Goal: Find specific page/section: Find specific page/section

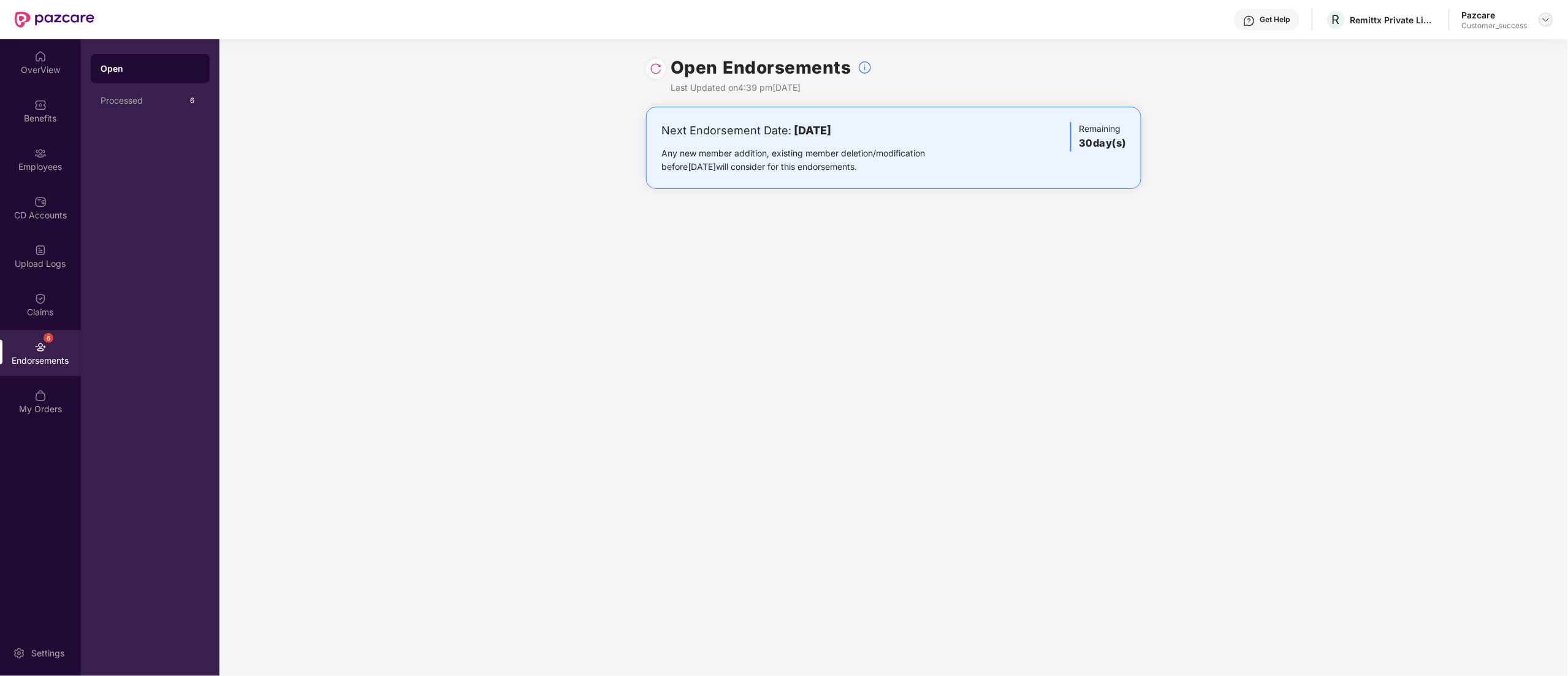
click at [1544, 19] on img at bounding box center [1546, 19] width 10 height 10
click at [1449, 50] on div "Switch to partner view" at bounding box center [1488, 49] width 159 height 24
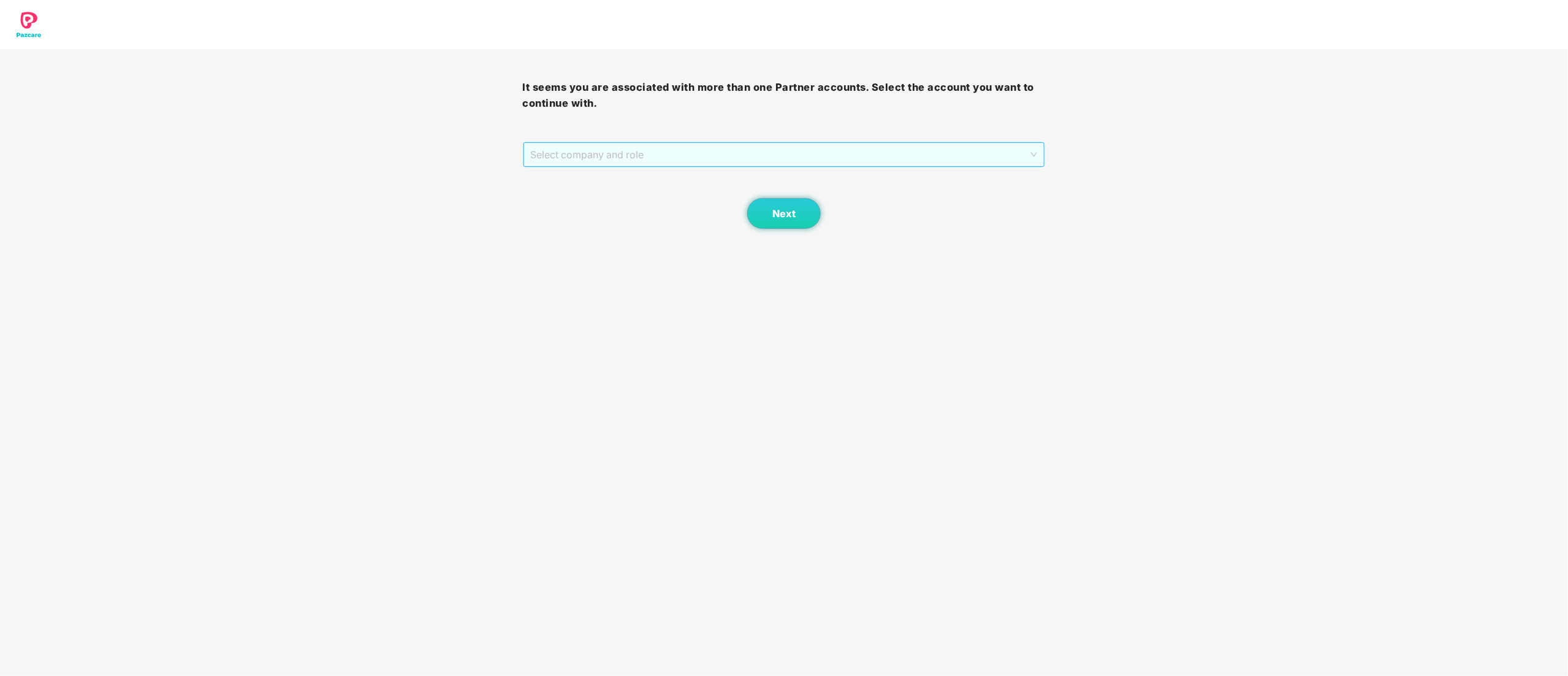
click at [611, 161] on span "Select company and role" at bounding box center [784, 154] width 507 height 23
click at [591, 193] on div "Pazcare - CUSTOMER_SUCCESS" at bounding box center [784, 198] width 508 height 13
click at [807, 213] on button "Next" at bounding box center [784, 213] width 73 height 31
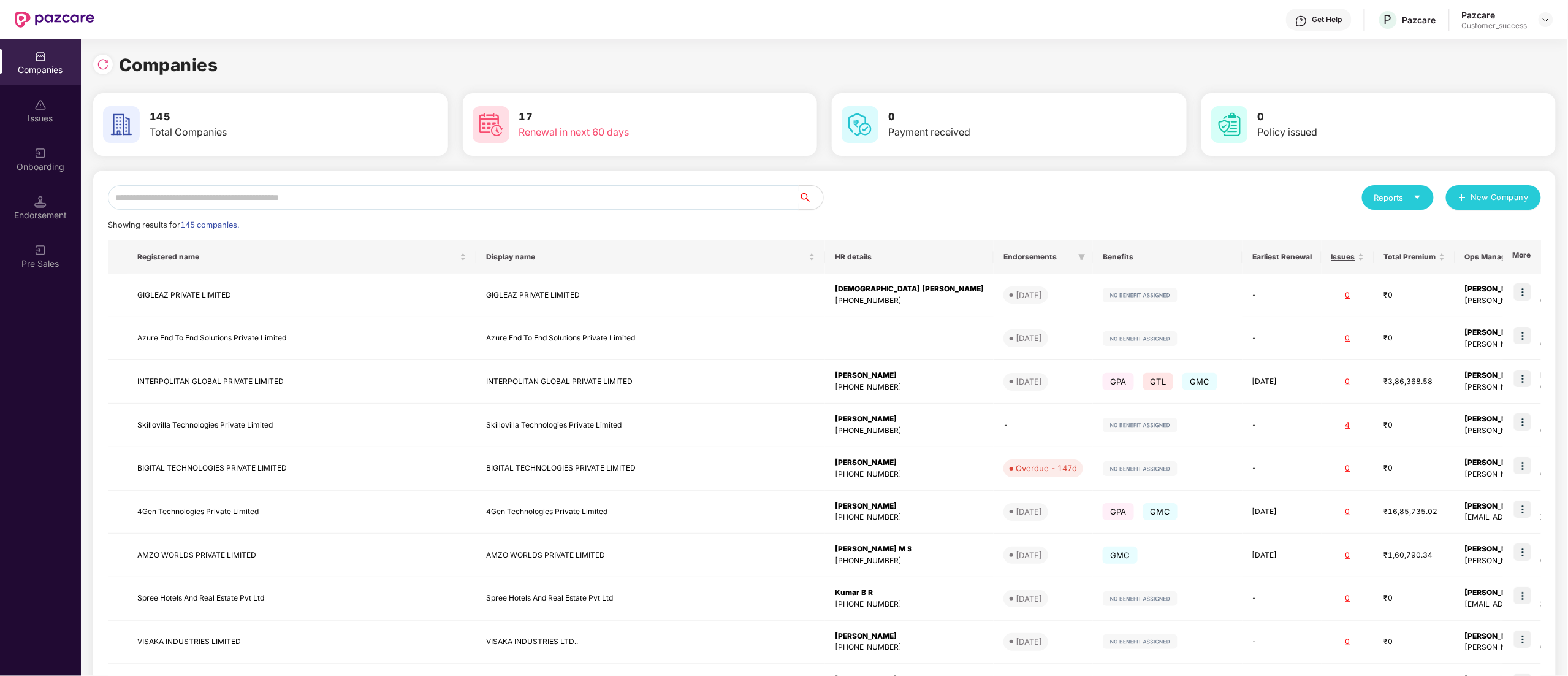
click at [254, 198] on input "text" at bounding box center [453, 197] width 691 height 25
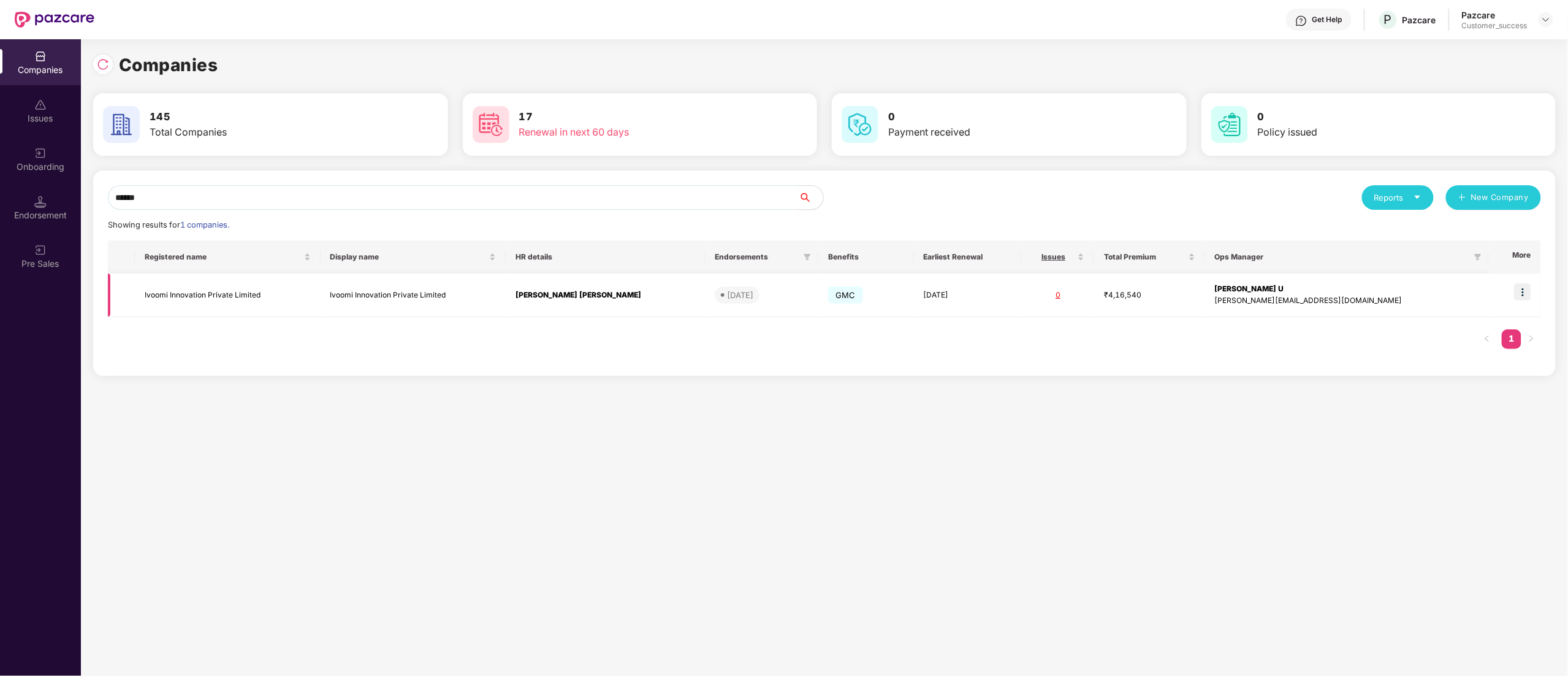
type input "******"
click at [1522, 293] on img at bounding box center [1522, 291] width 17 height 17
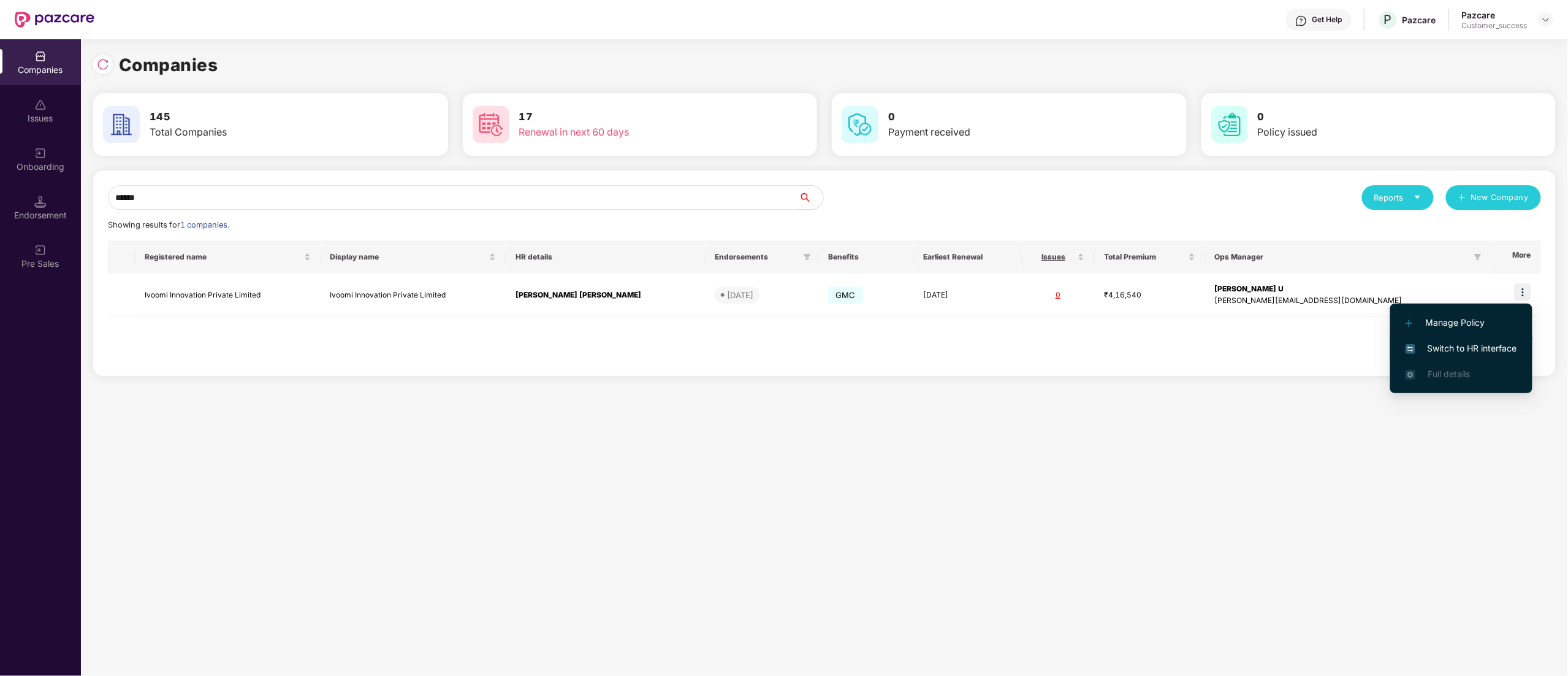
click at [1466, 346] on span "Switch to HR interface" at bounding box center [1461, 348] width 112 height 13
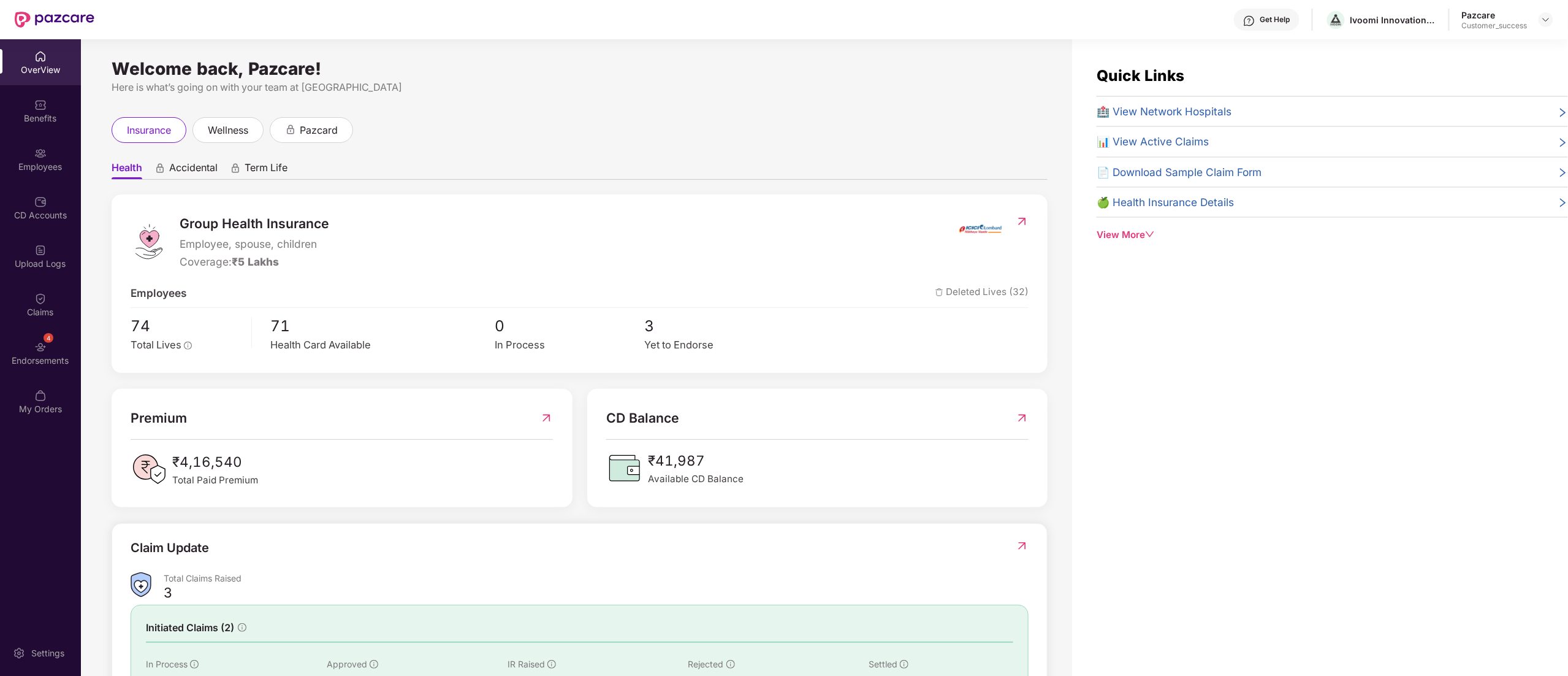
click at [23, 164] on div "Employees" at bounding box center [40, 167] width 81 height 12
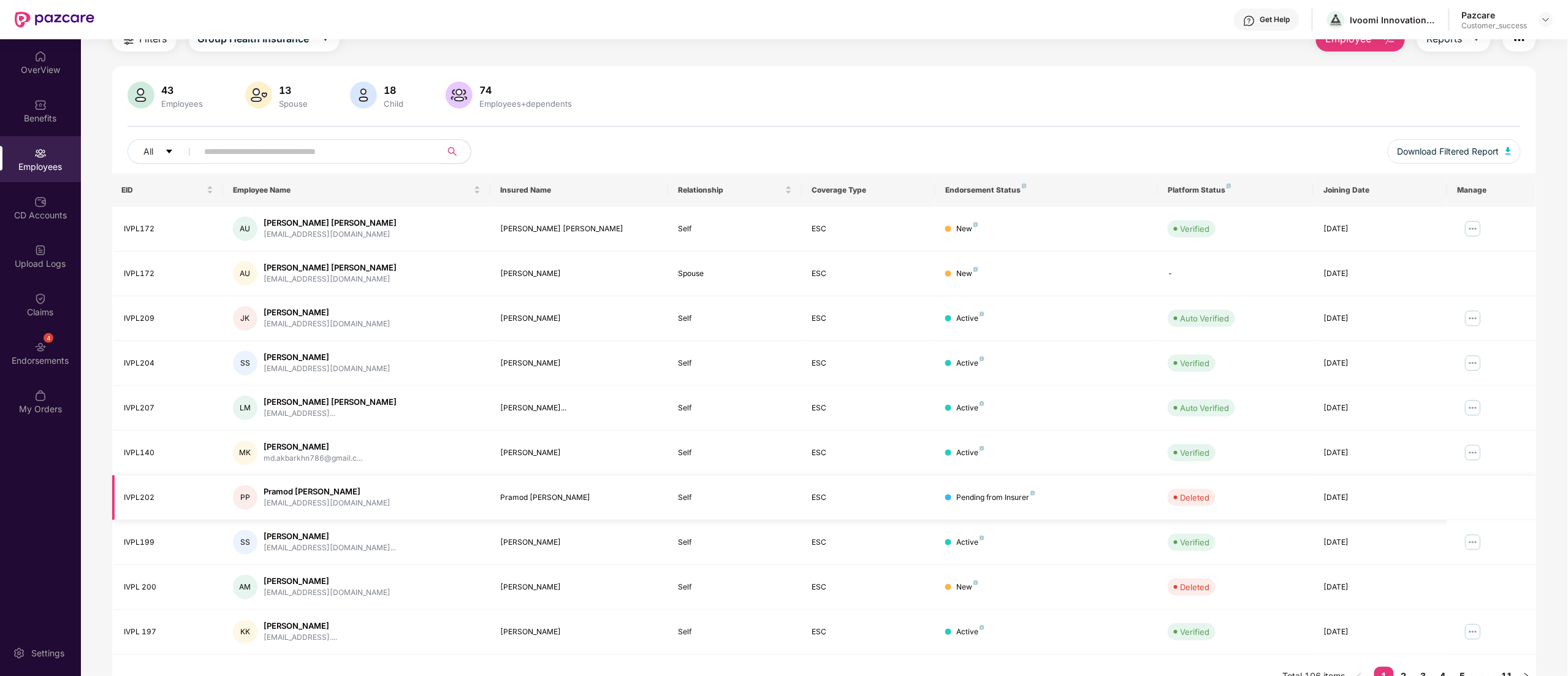
scroll to position [79, 0]
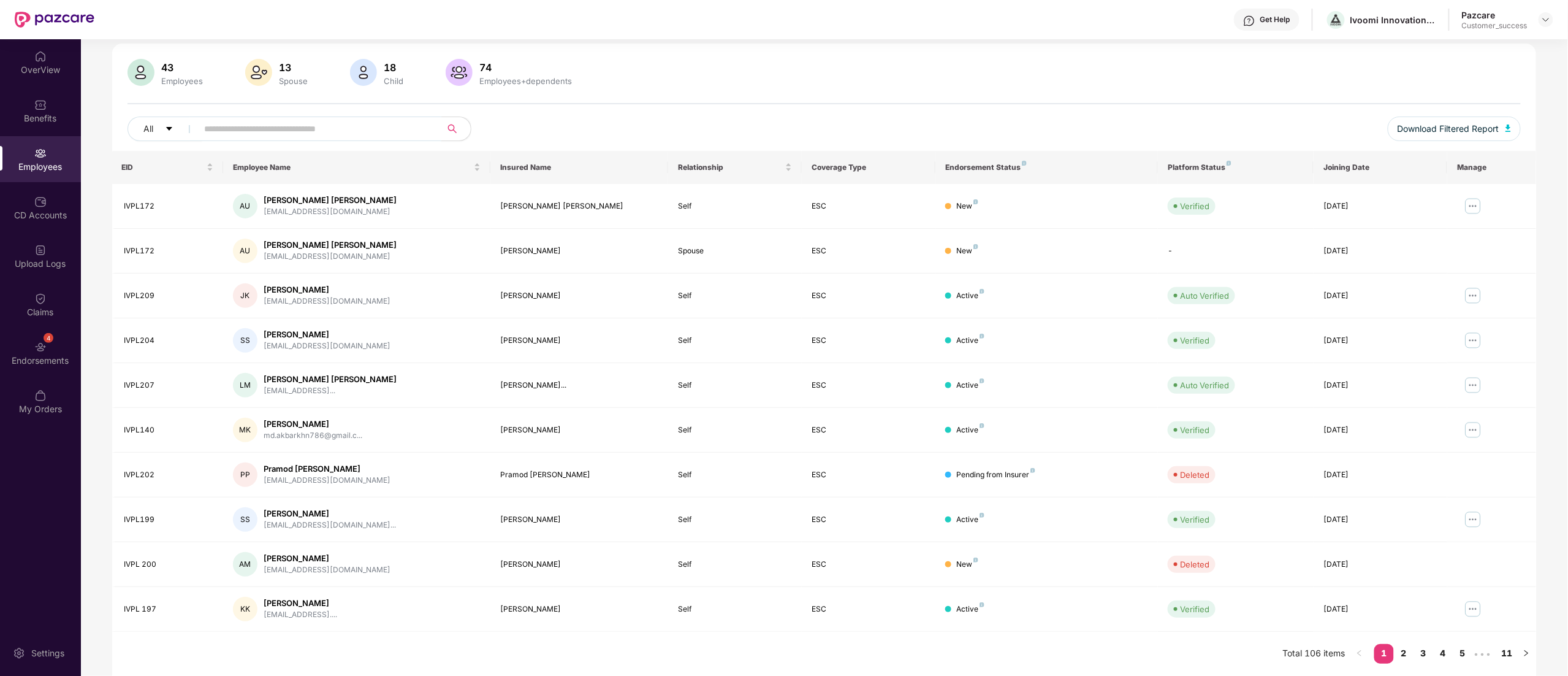
click at [237, 133] on input "text" at bounding box center [315, 129] width 220 height 19
click at [276, 127] on input "text" at bounding box center [315, 129] width 220 height 19
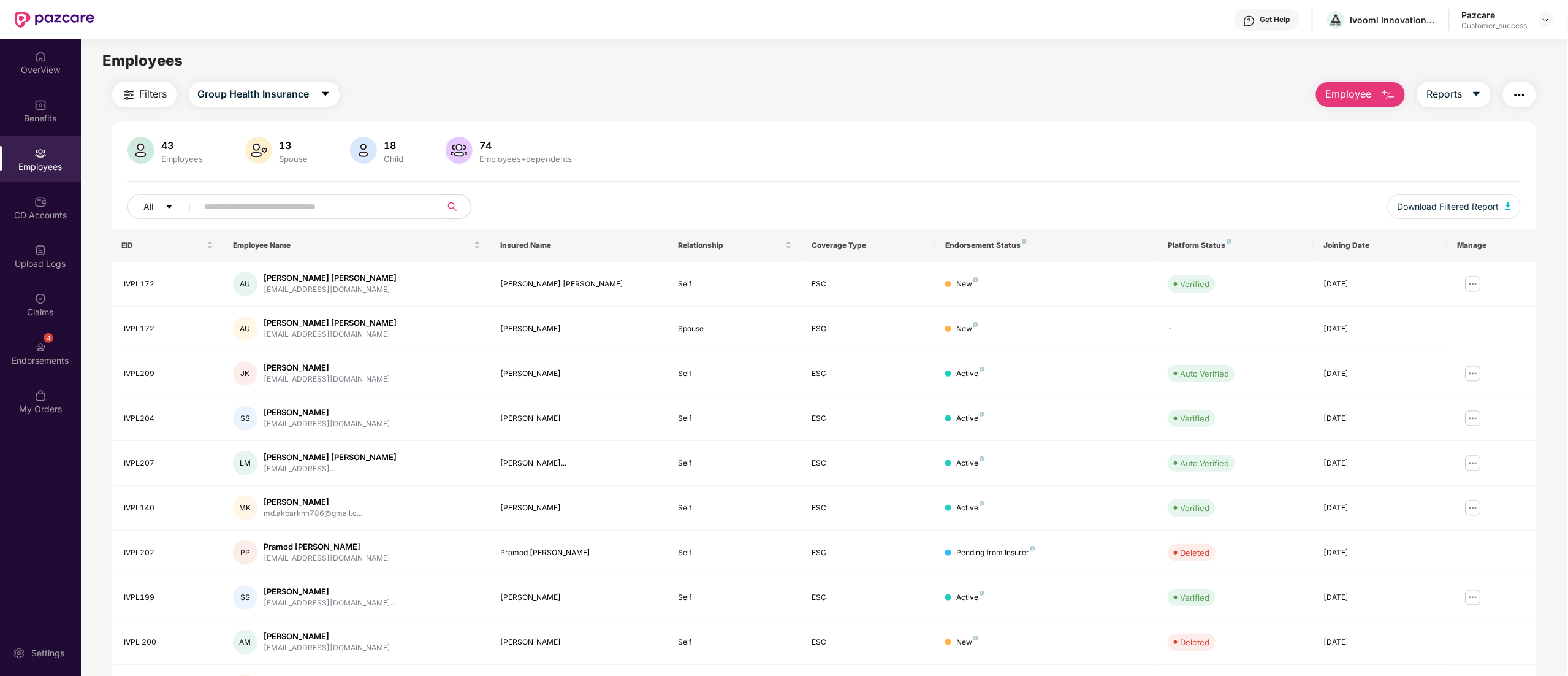
click at [135, 86] on button "Filters" at bounding box center [144, 94] width 64 height 25
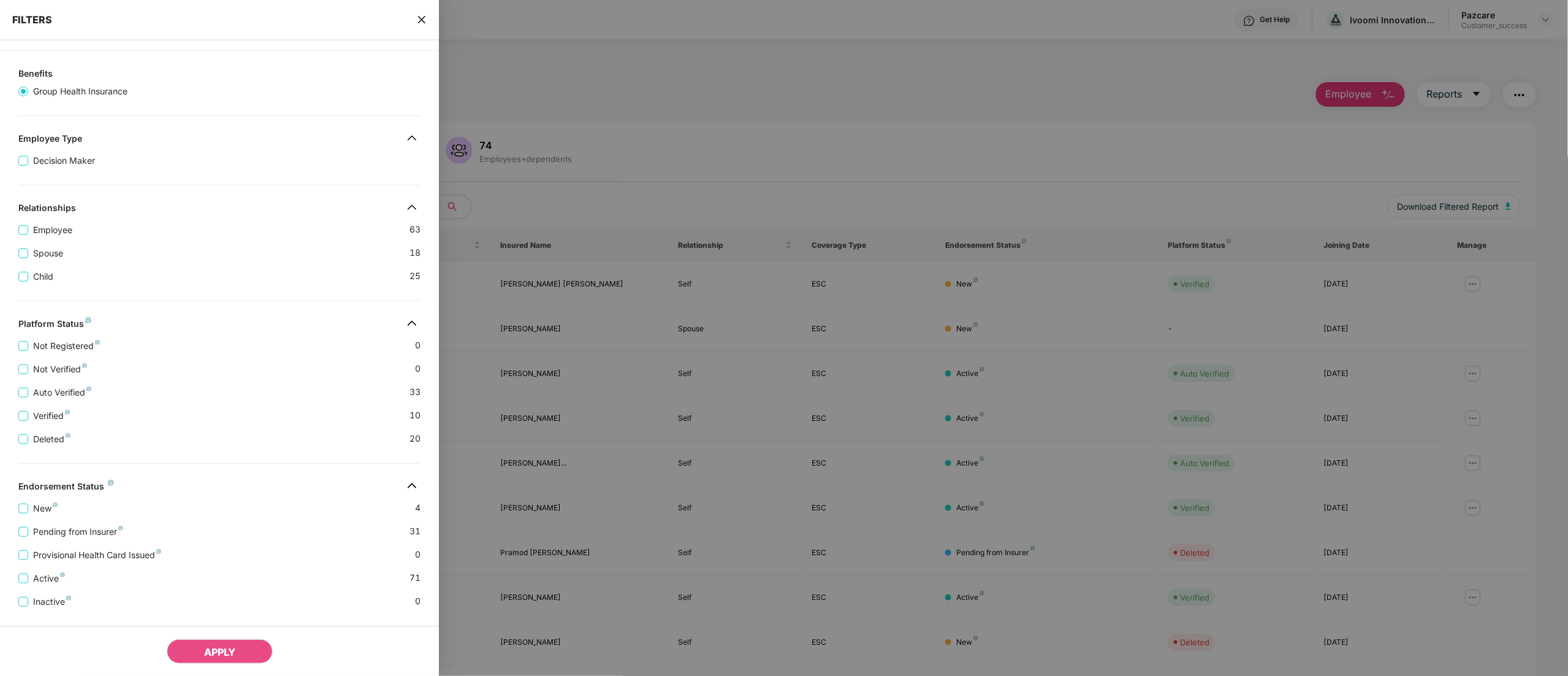
scroll to position [114, 0]
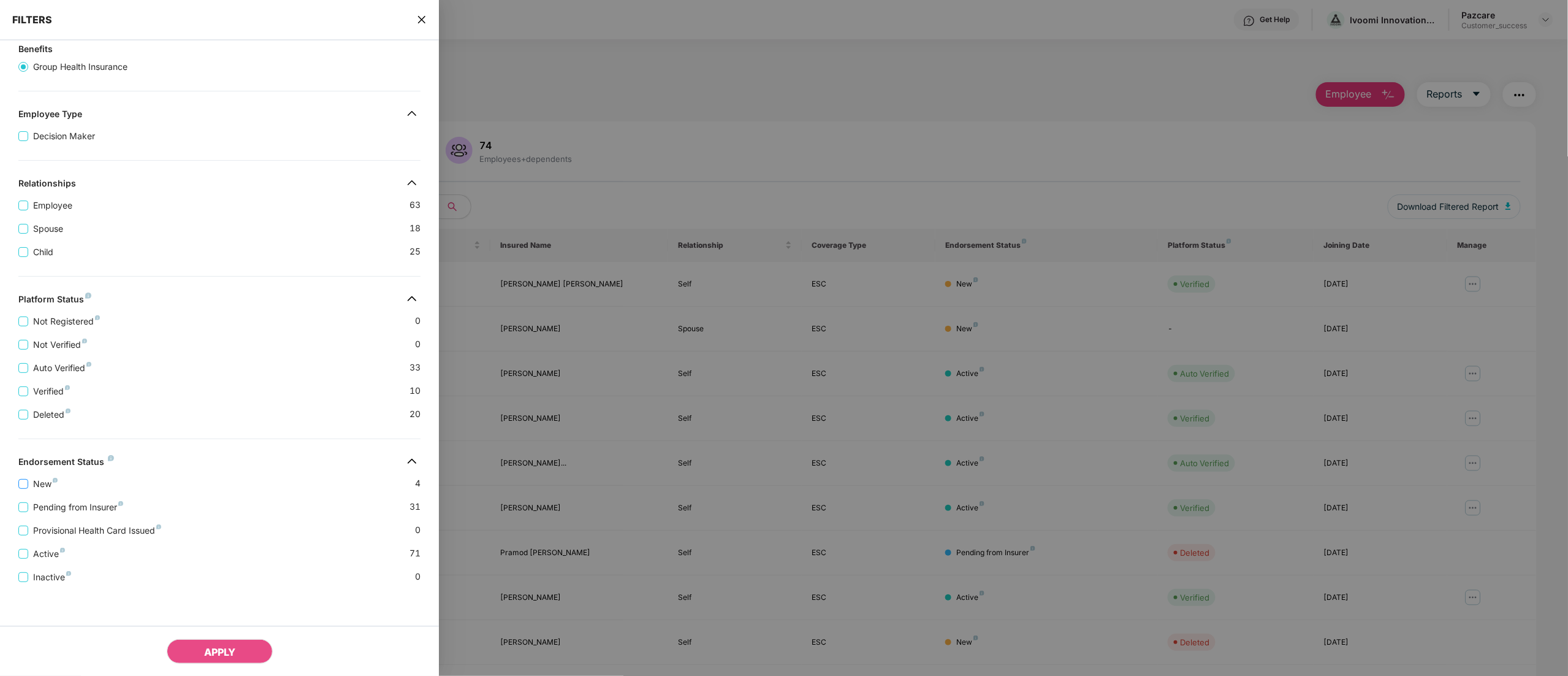
click at [30, 480] on span "New" at bounding box center [46, 484] width 34 height 13
click at [200, 648] on button "APPLY" at bounding box center [220, 651] width 106 height 25
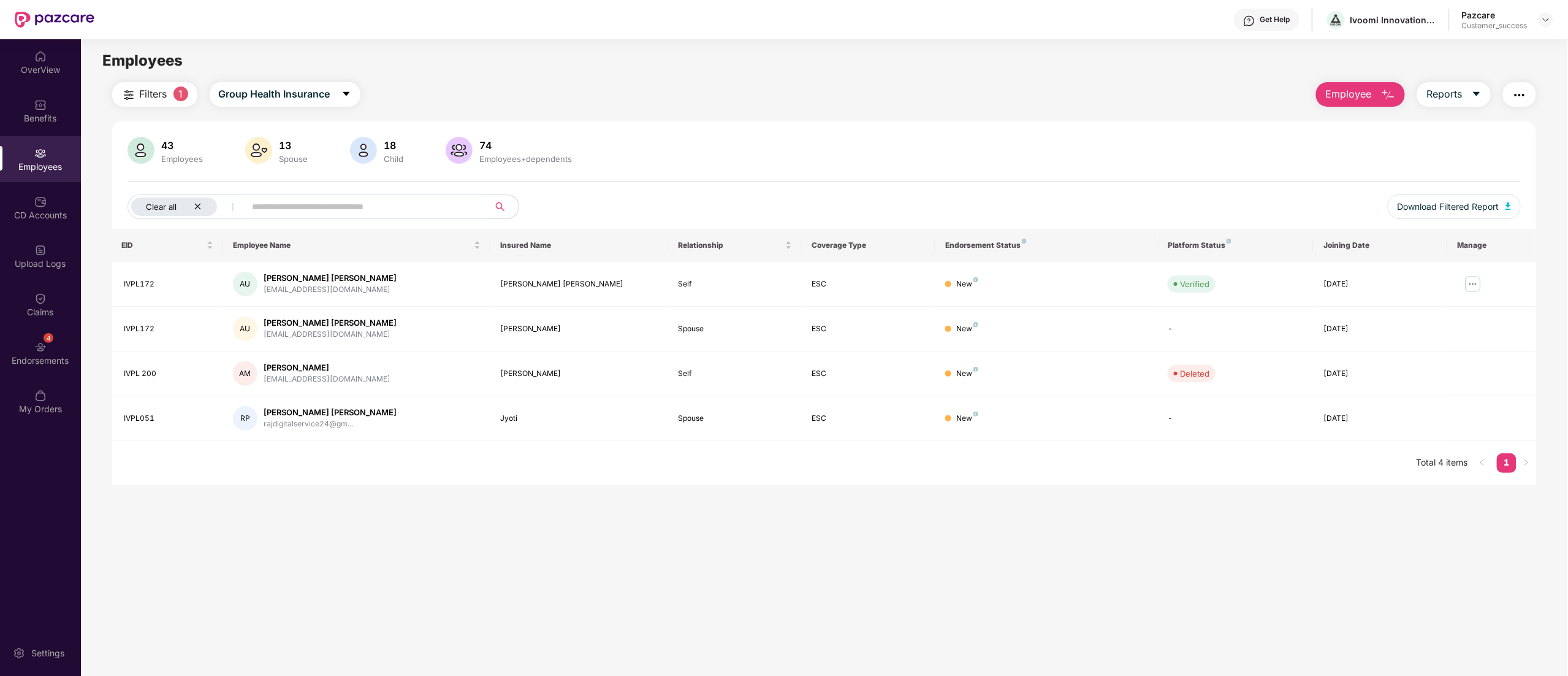
click at [202, 205] on div "Clear all" at bounding box center [174, 207] width 86 height 19
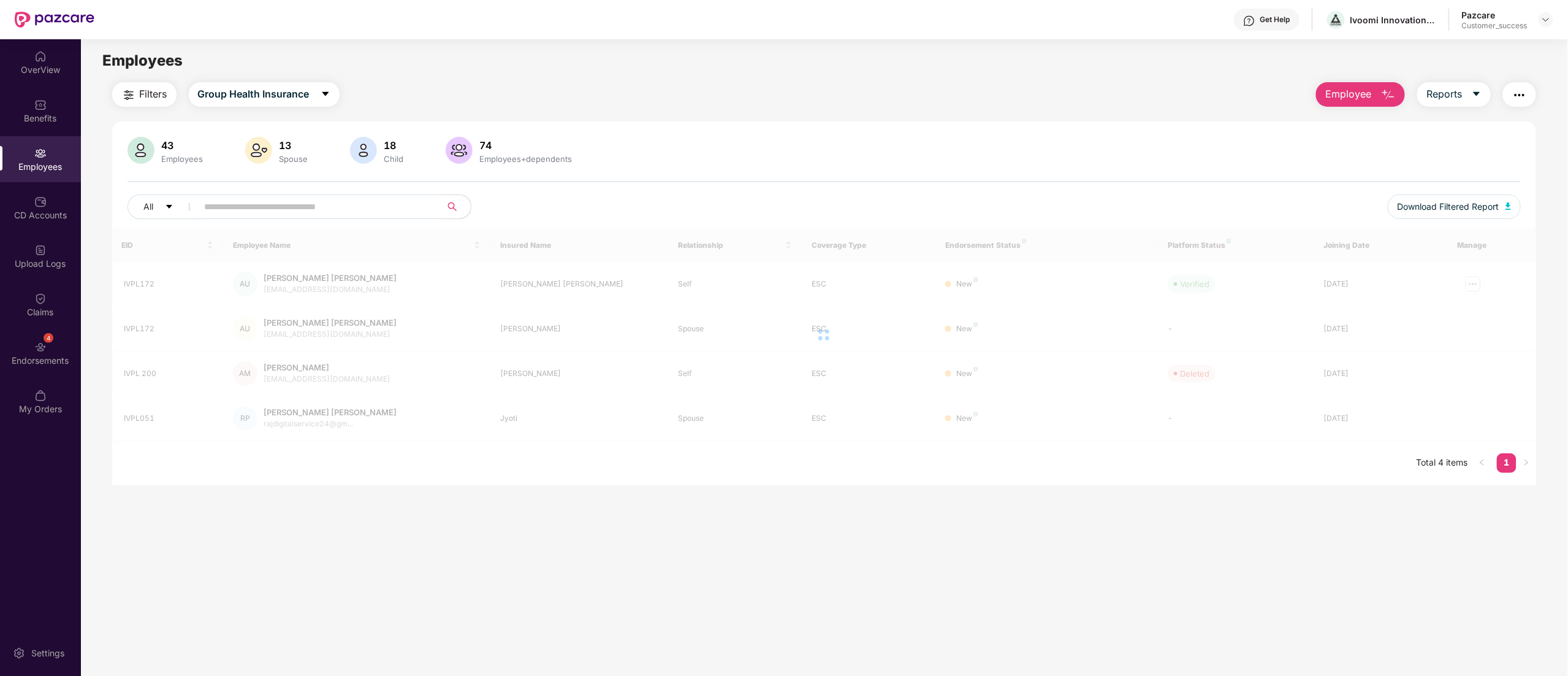
click at [257, 203] on input "text" at bounding box center [315, 207] width 220 height 19
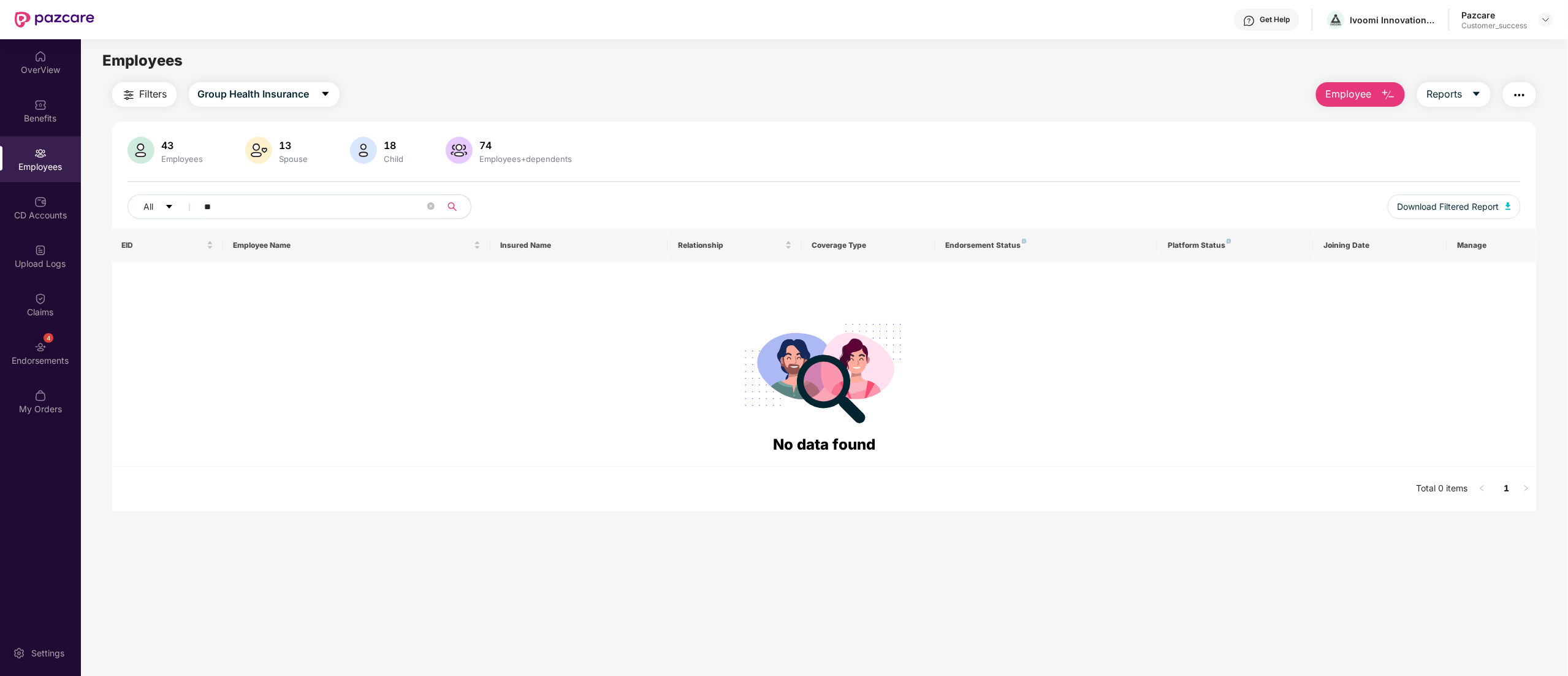
type input "*"
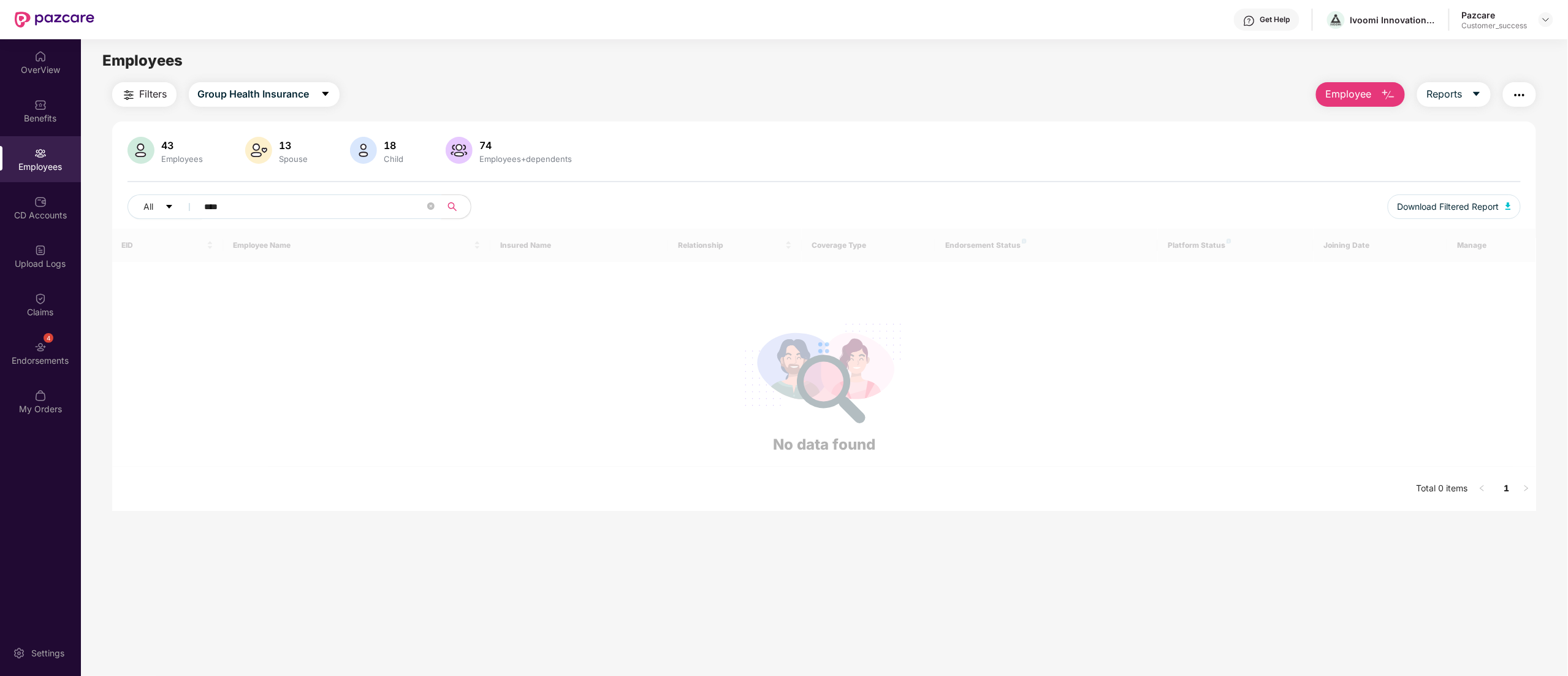
type input "*****"
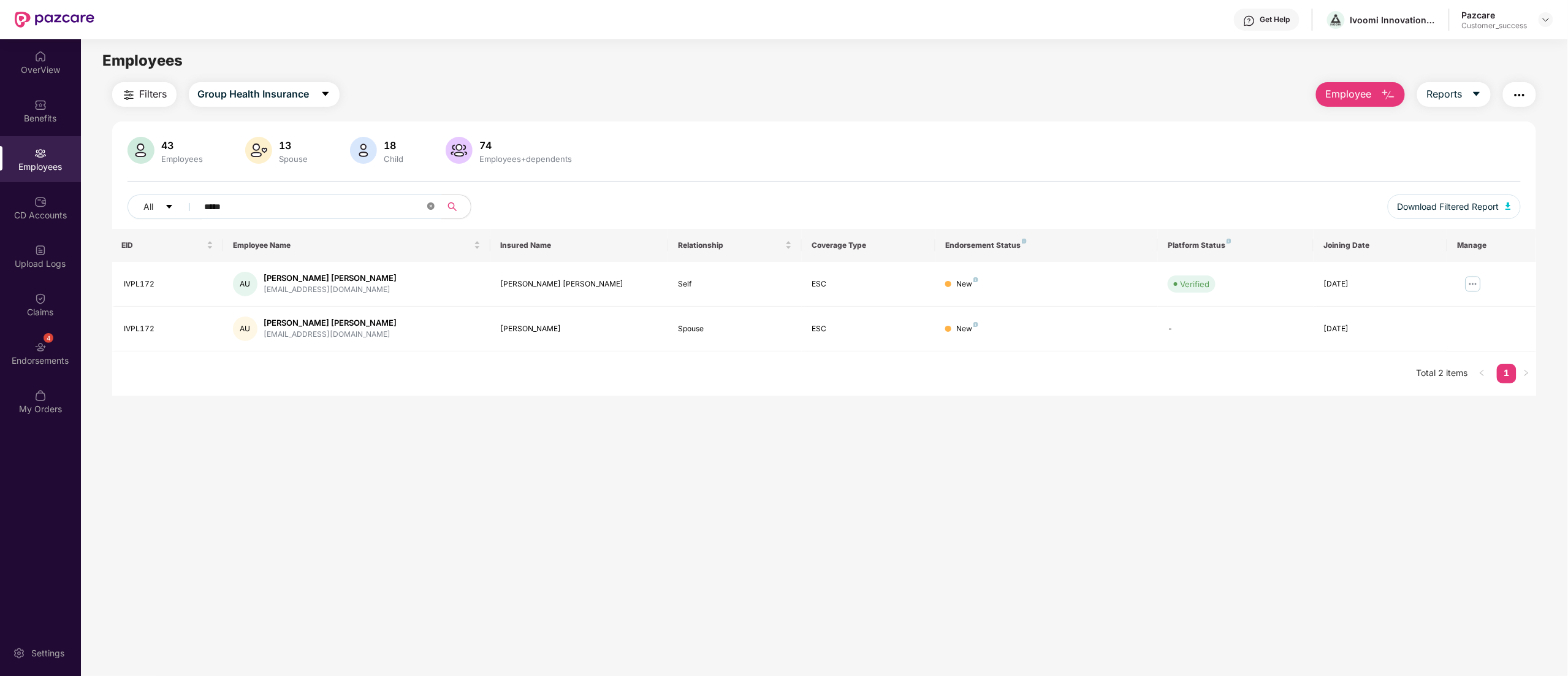
click at [432, 205] on icon "close-circle" at bounding box center [431, 206] width 7 height 7
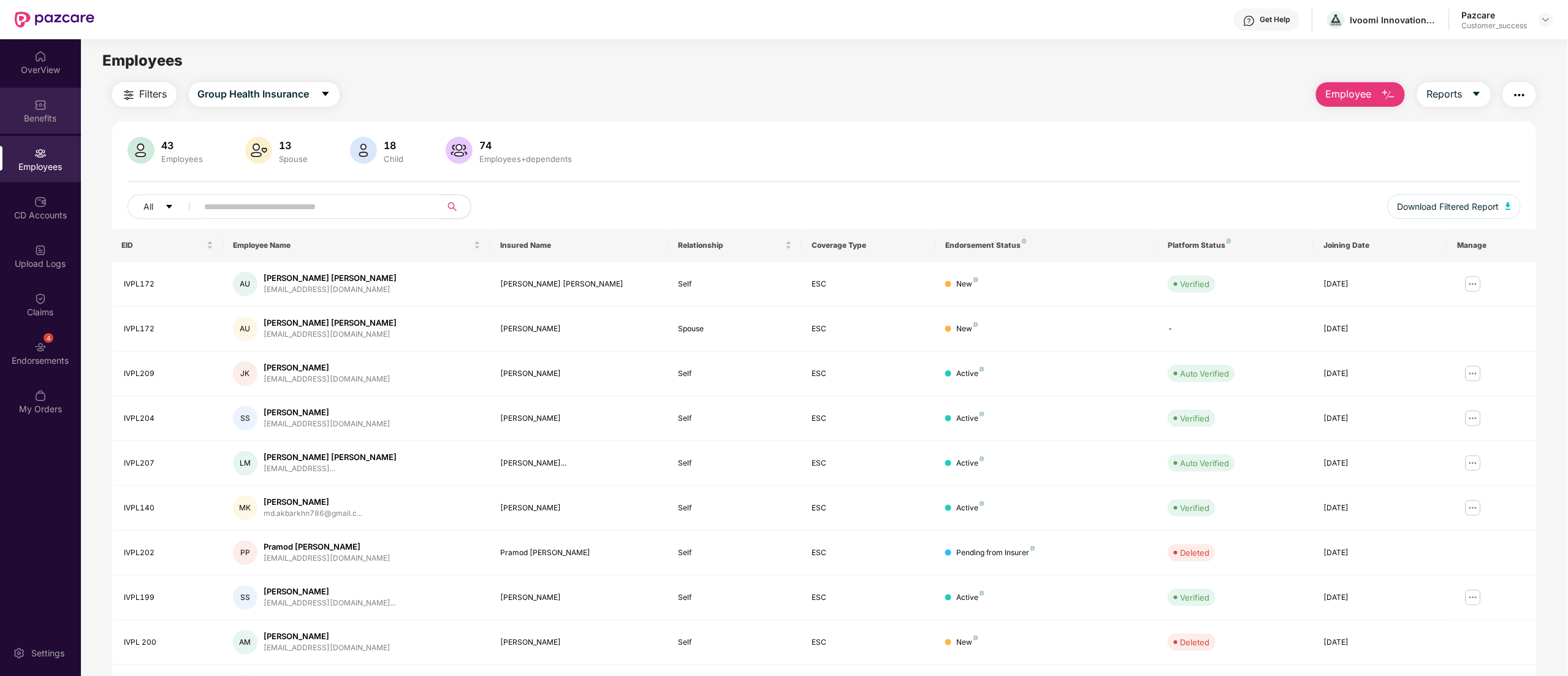
click at [42, 110] on div "Benefits" at bounding box center [40, 110] width 81 height 46
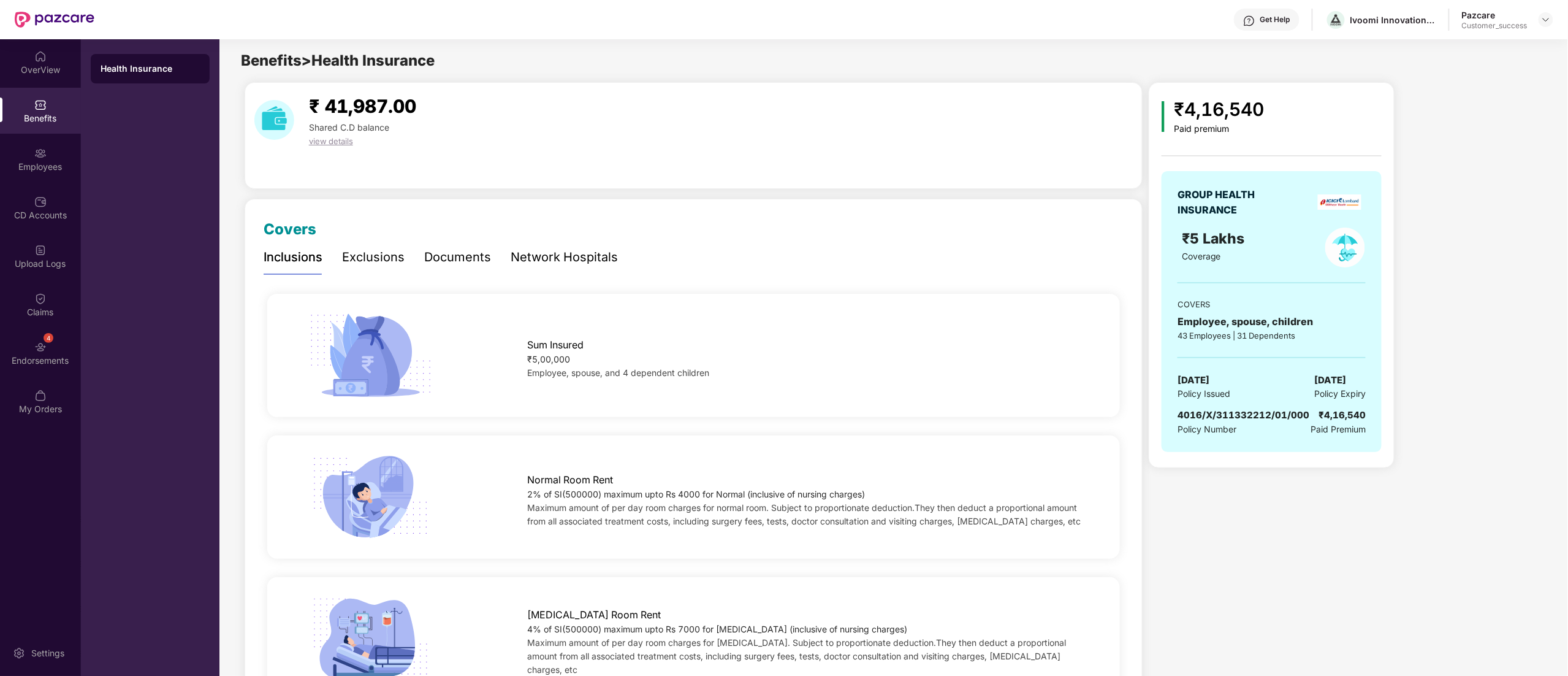
click at [459, 252] on div "Documents" at bounding box center [457, 257] width 67 height 19
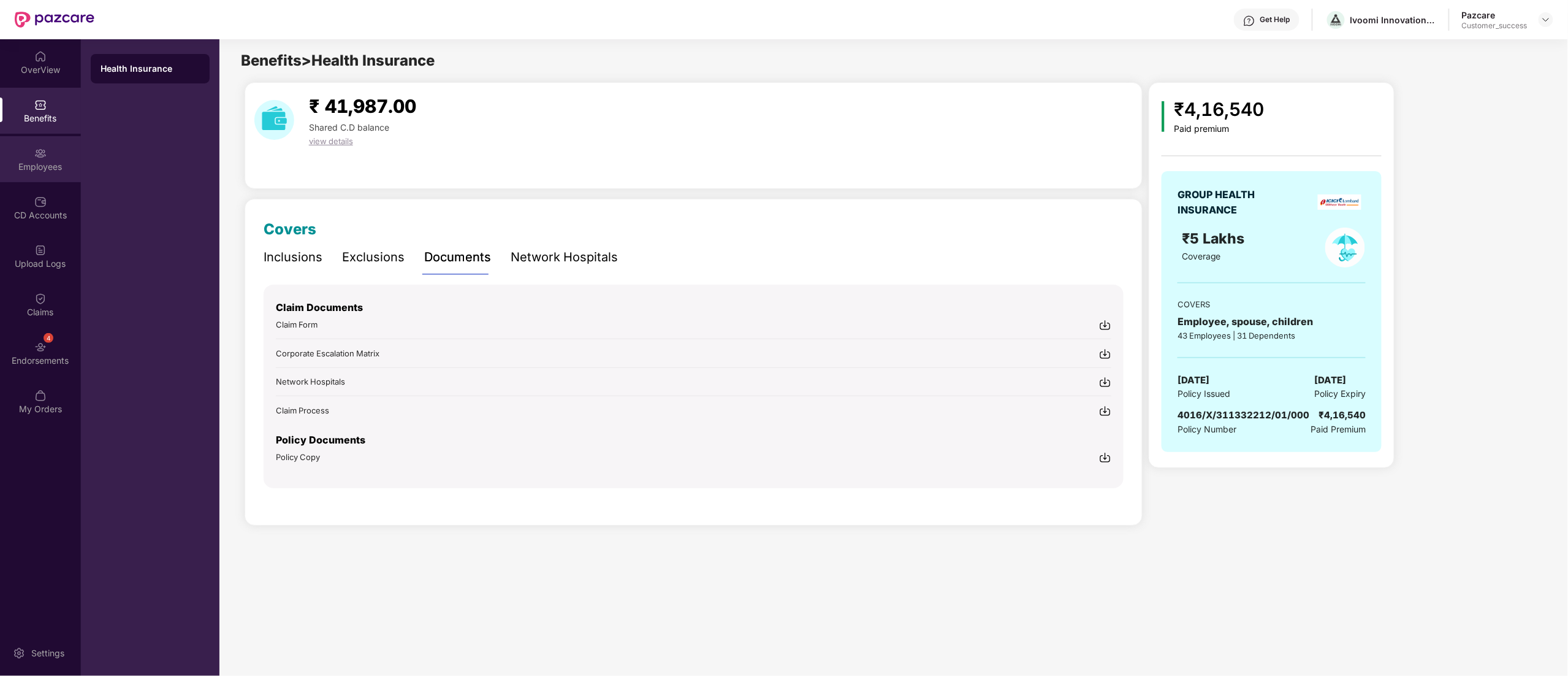
click at [29, 168] on div "Employees" at bounding box center [40, 167] width 81 height 12
